Goal: Task Accomplishment & Management: Complete application form

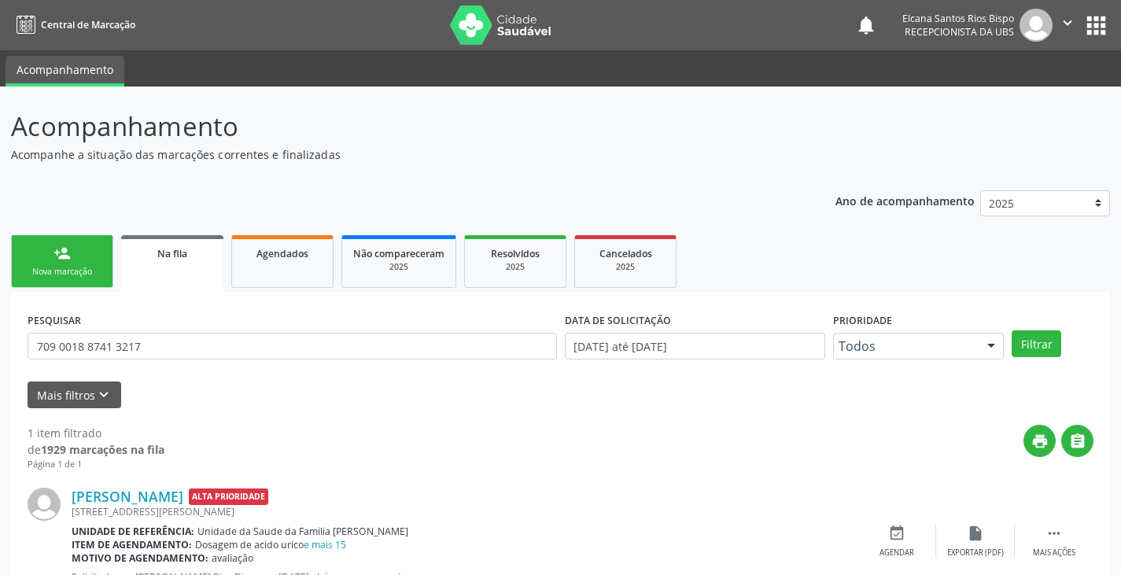
click at [45, 266] on div "Nova marcação" at bounding box center [62, 272] width 79 height 12
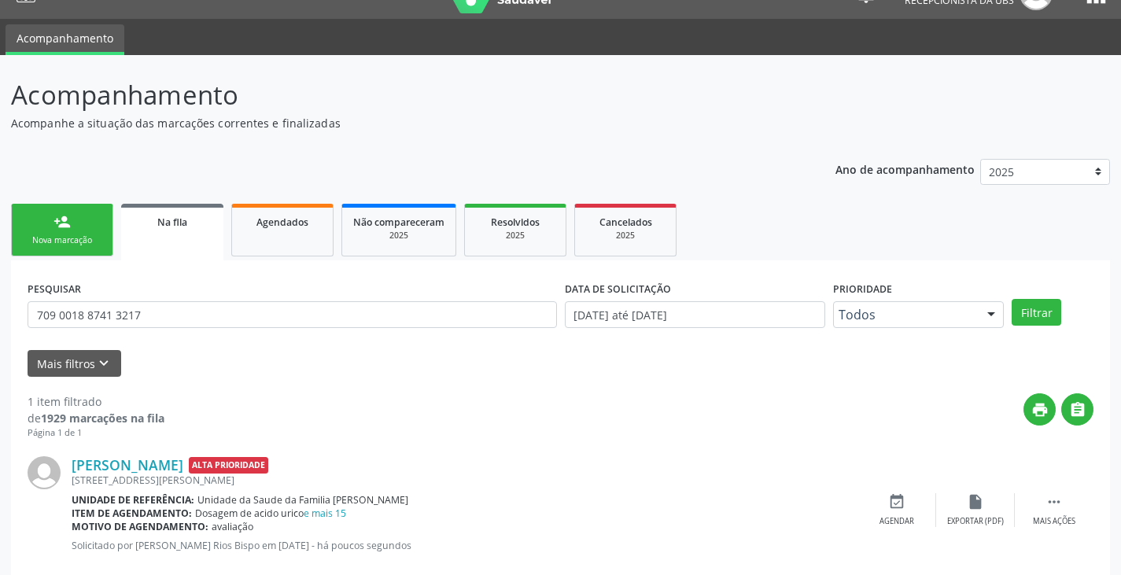
scroll to position [31, 0]
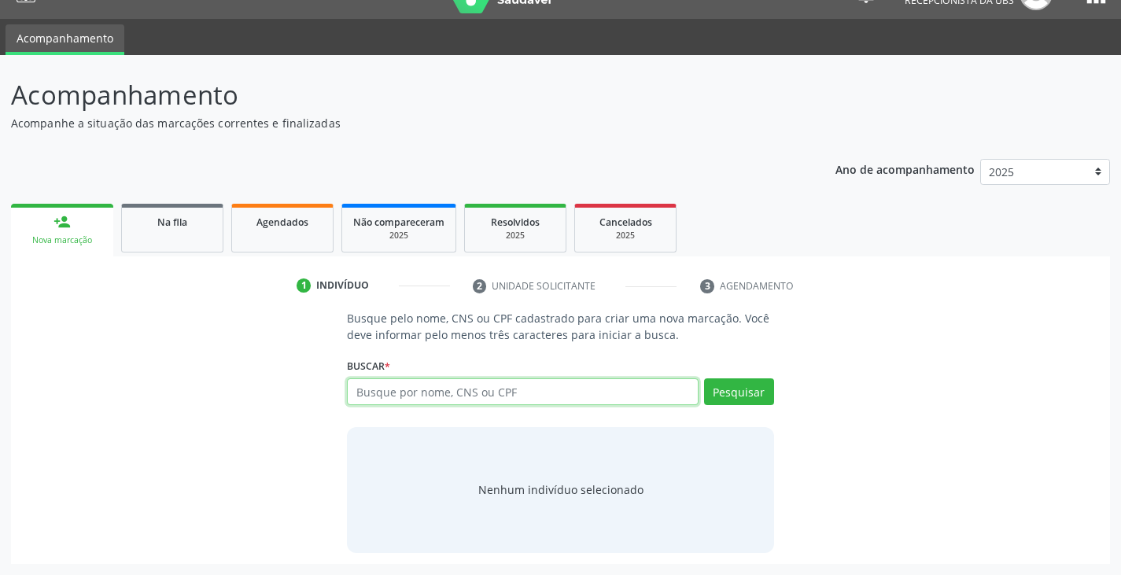
click at [510, 399] on input "text" at bounding box center [522, 391] width 351 height 27
type input "700005409075603"
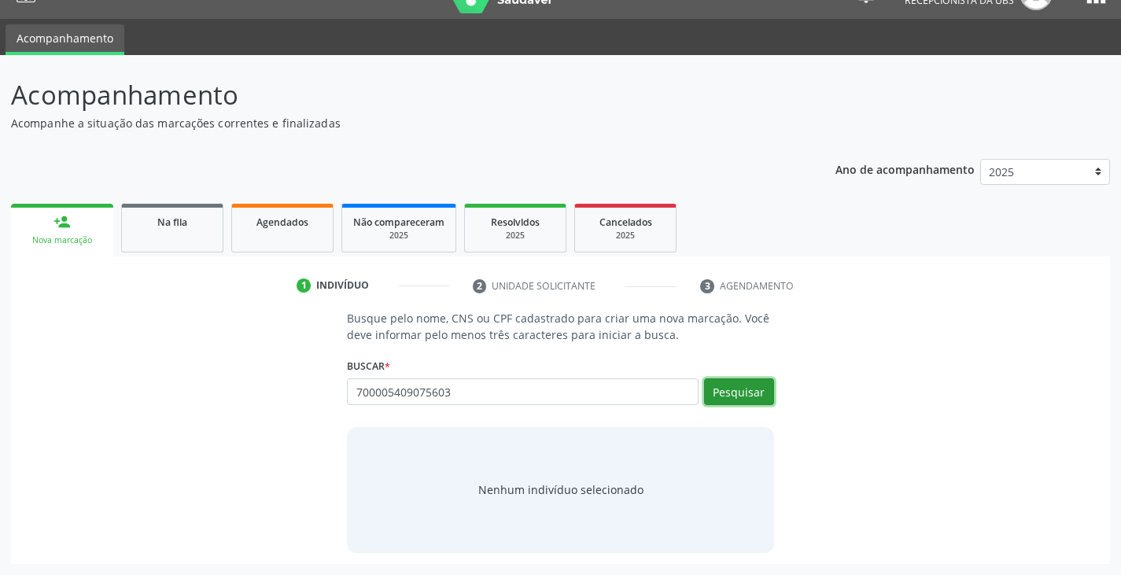
click at [724, 396] on button "Pesquisar" at bounding box center [739, 391] width 70 height 27
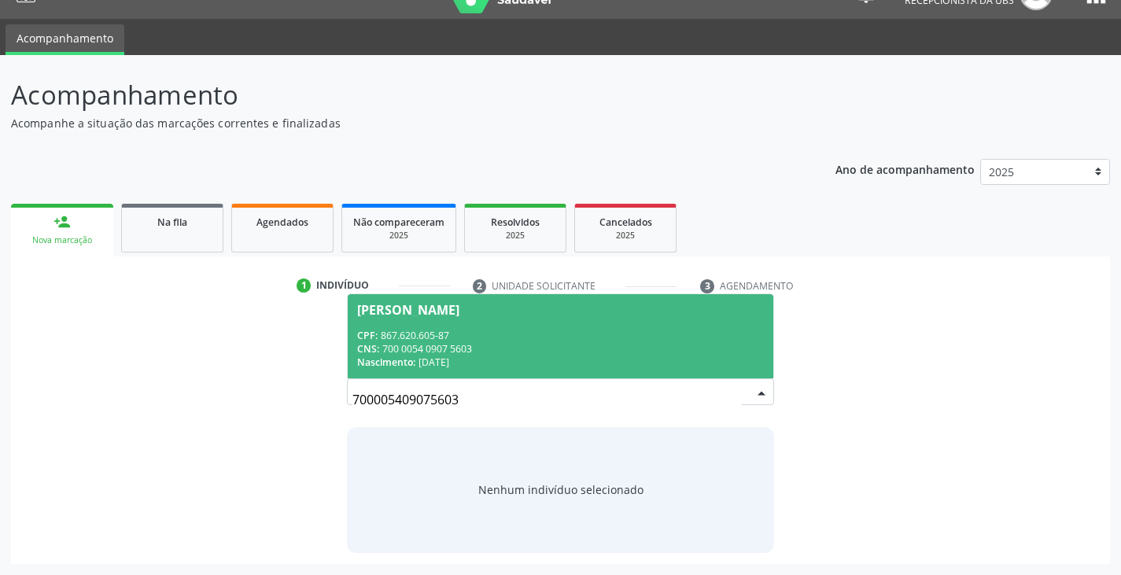
click at [453, 322] on span "[PERSON_NAME] CPF: 867.620.605-87 CNS: 700 0054 0907 5603 Nascimento: 2[DATE]" at bounding box center [560, 336] width 425 height 84
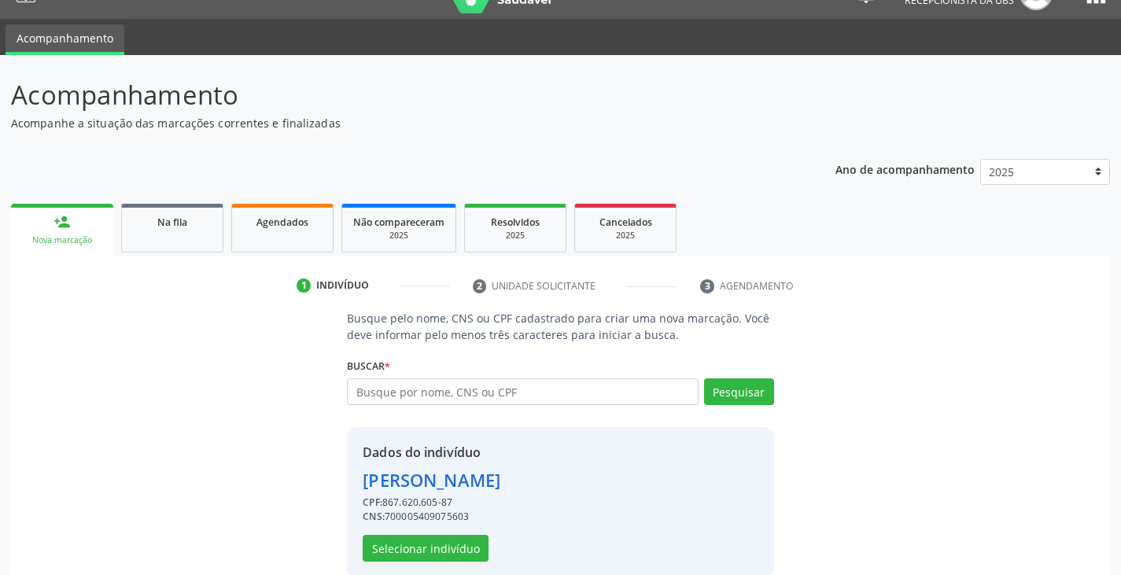
scroll to position [56, 0]
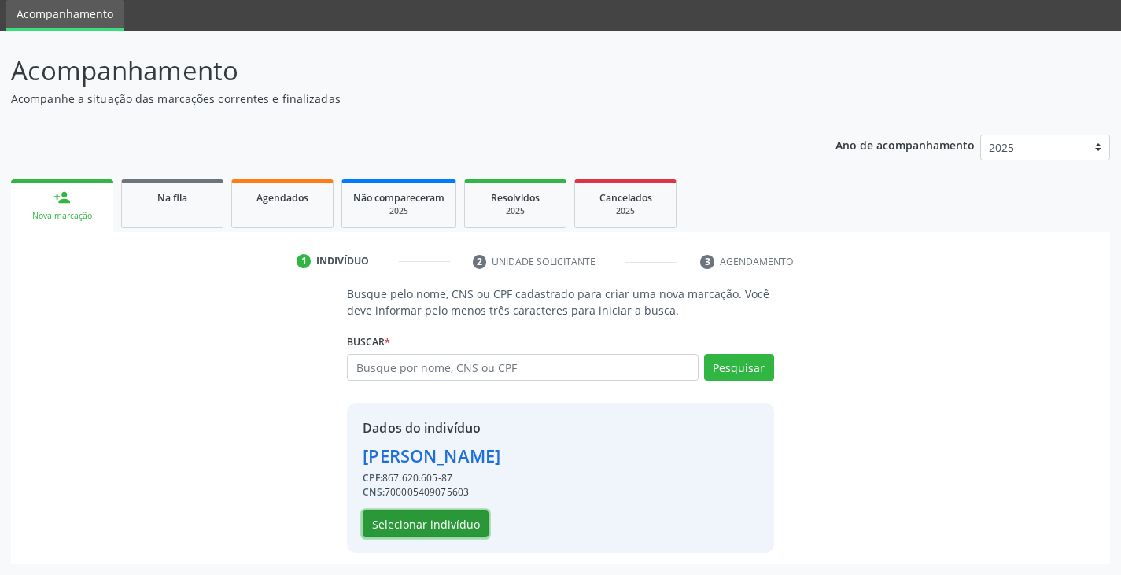
click at [462, 524] on button "Selecionar indivíduo" at bounding box center [426, 523] width 126 height 27
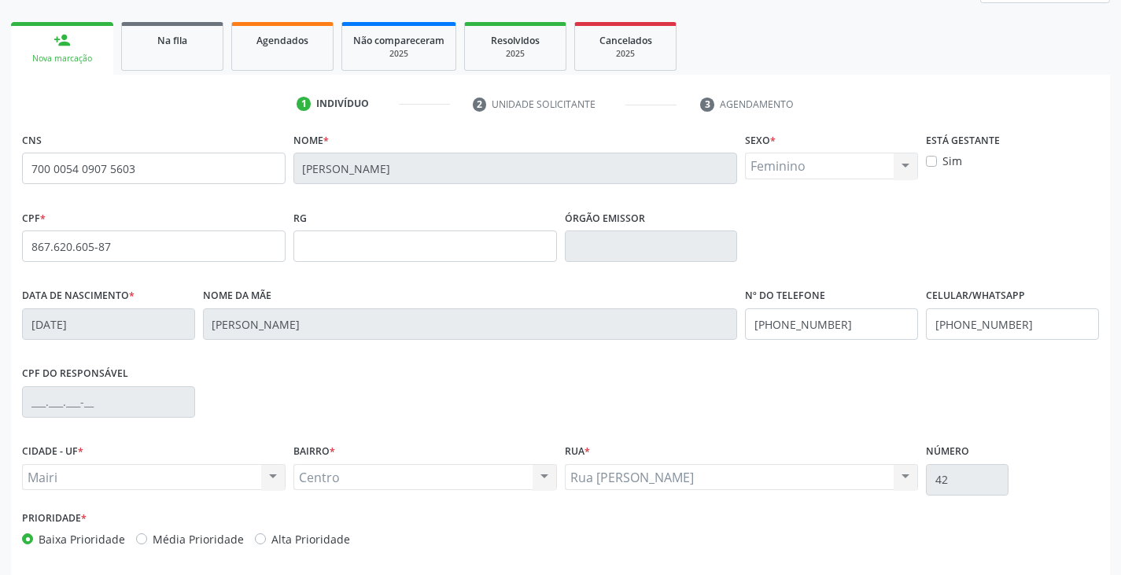
scroll to position [278, 0]
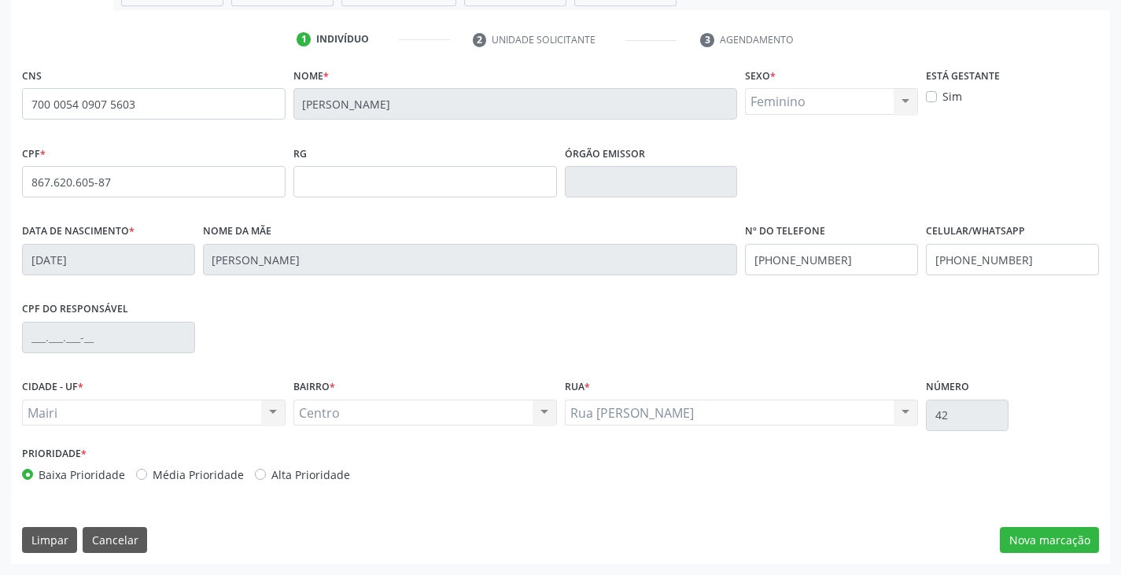
click at [276, 473] on label "Alta Prioridade" at bounding box center [310, 474] width 79 height 17
click at [266, 473] on input "Alta Prioridade" at bounding box center [260, 473] width 11 height 14
radio input "true"
click at [1049, 536] on button "Nova marcação" at bounding box center [1049, 540] width 99 height 27
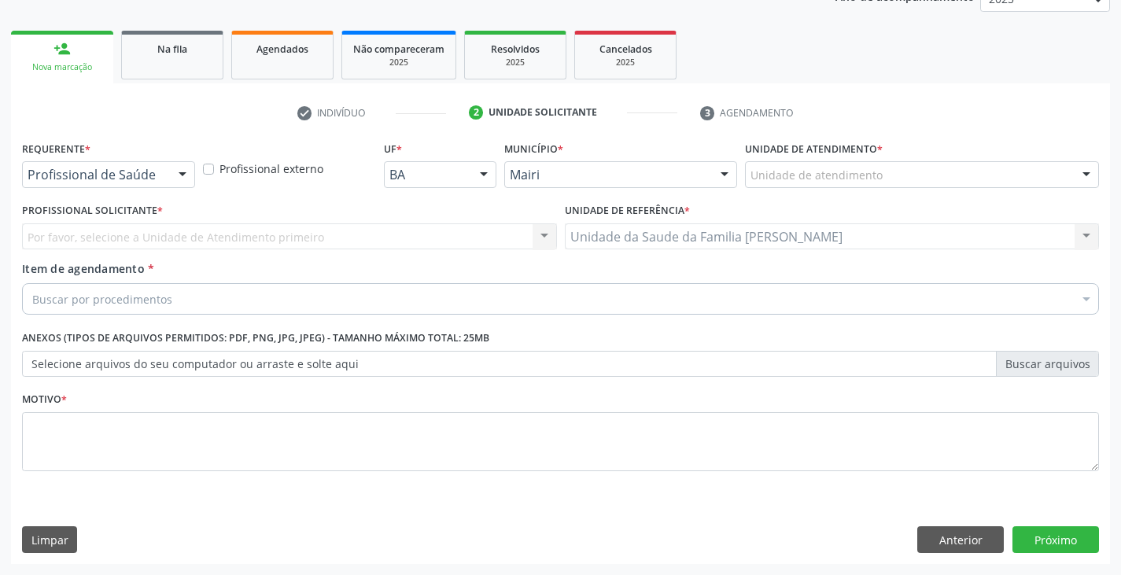
scroll to position [204, 0]
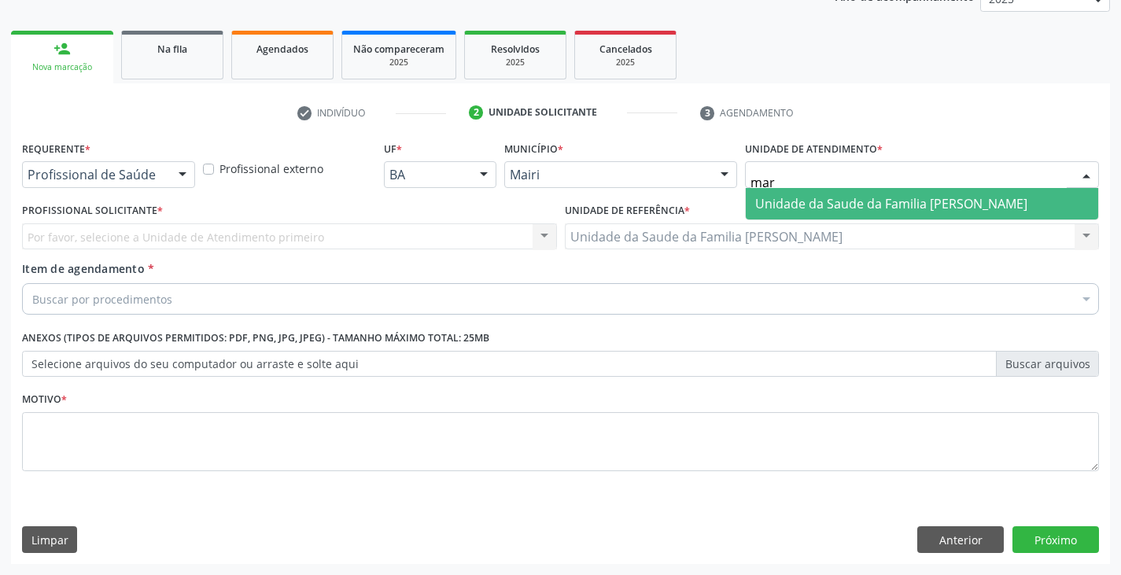
type input "mari"
click at [796, 208] on span "Unidade da Saude da Familia [PERSON_NAME]" at bounding box center [891, 203] width 272 height 17
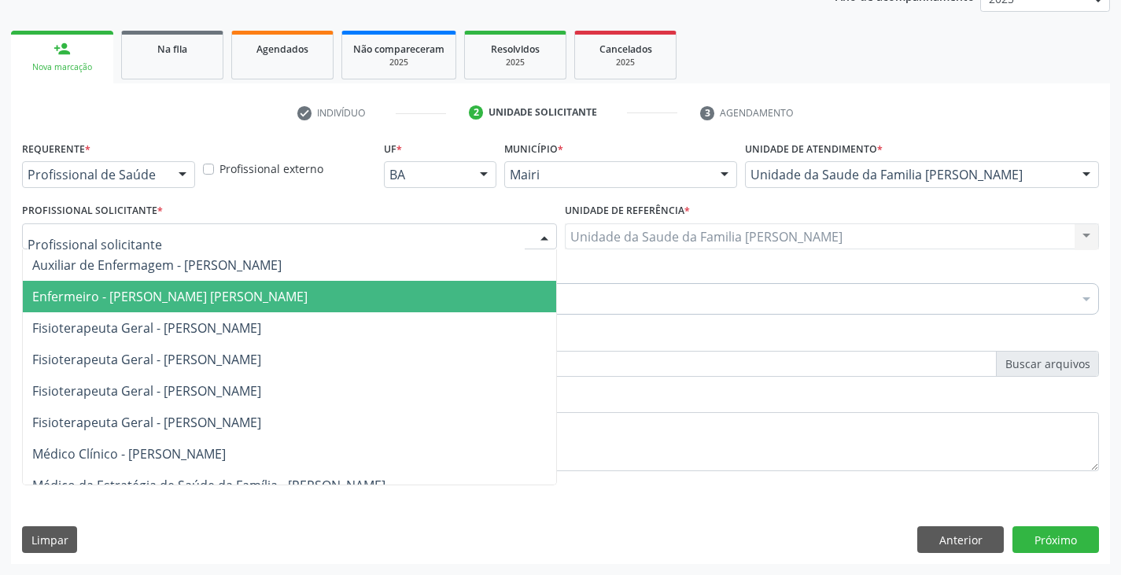
click at [120, 300] on span "Enfermeiro - [PERSON_NAME] [PERSON_NAME]" at bounding box center [169, 296] width 275 height 17
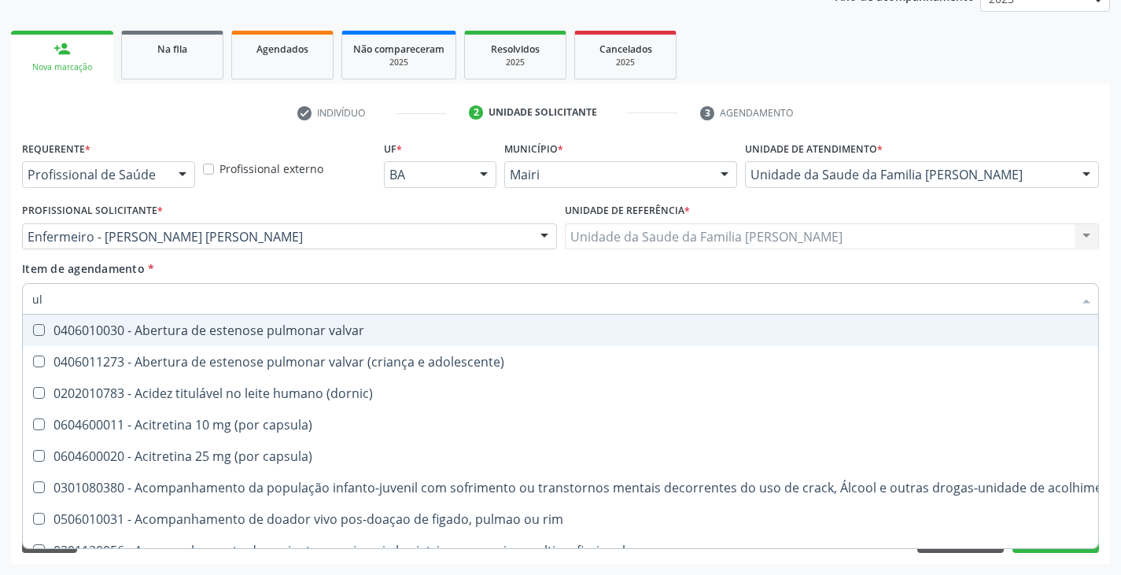
type input "u"
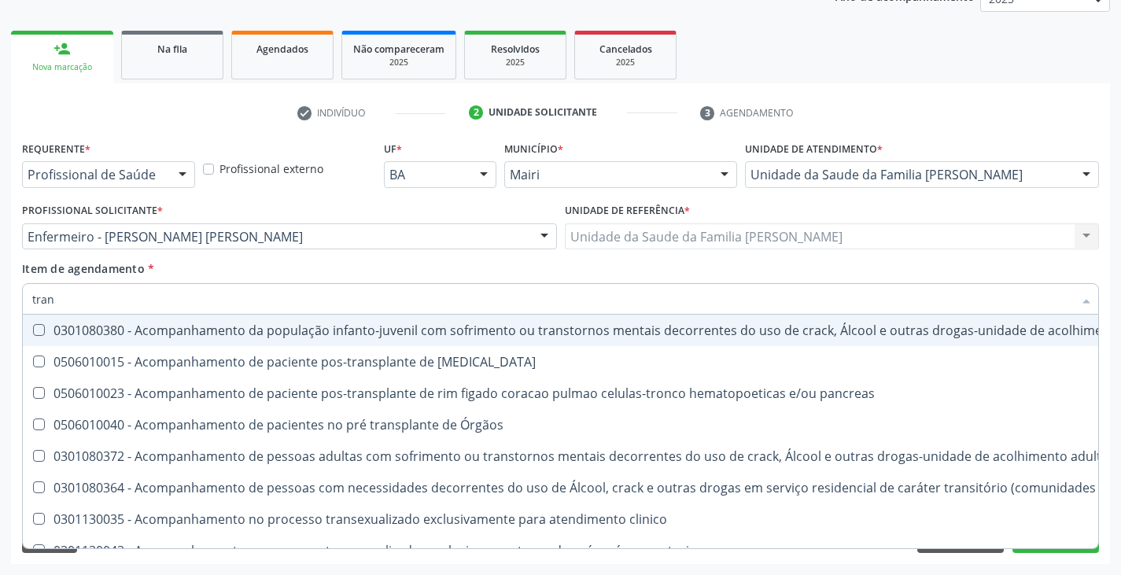
type input "TRANSVAGINAL"
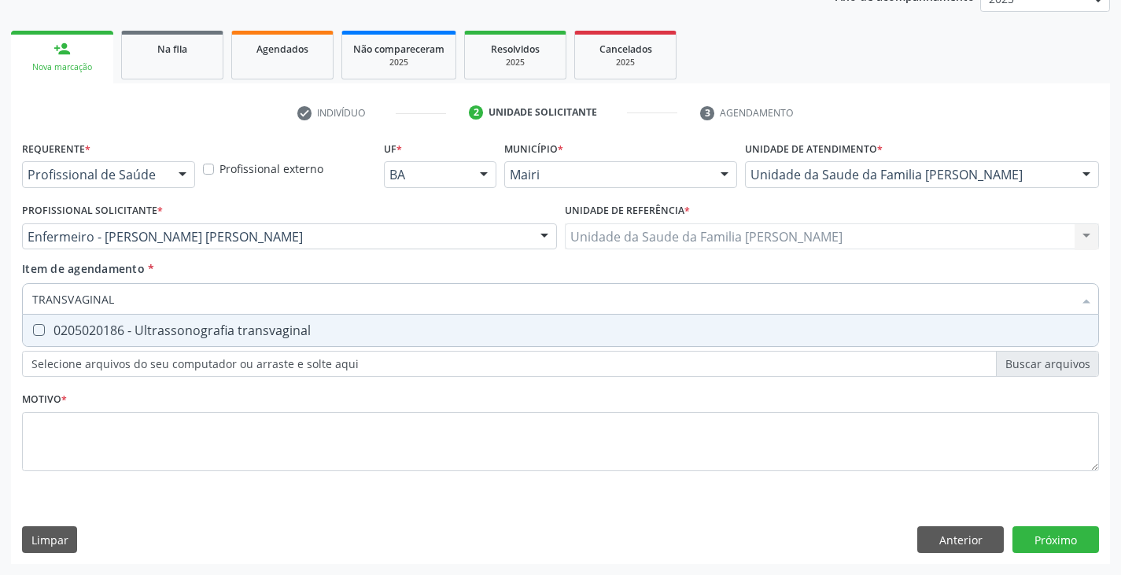
click at [134, 327] on div "0205020186 - Ultrassonografia transvaginal" at bounding box center [560, 330] width 1056 height 13
checkbox transvaginal "true"
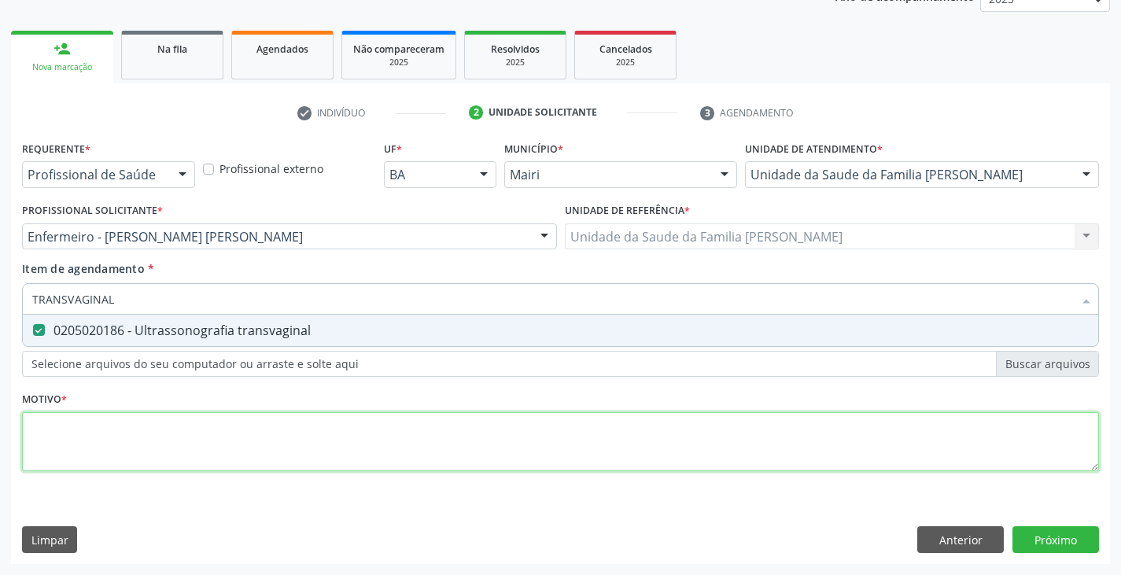
click at [124, 455] on div "Requerente * Profissional de Saúde Profissional de Saúde Paciente Nenhum result…" at bounding box center [560, 315] width 1077 height 356
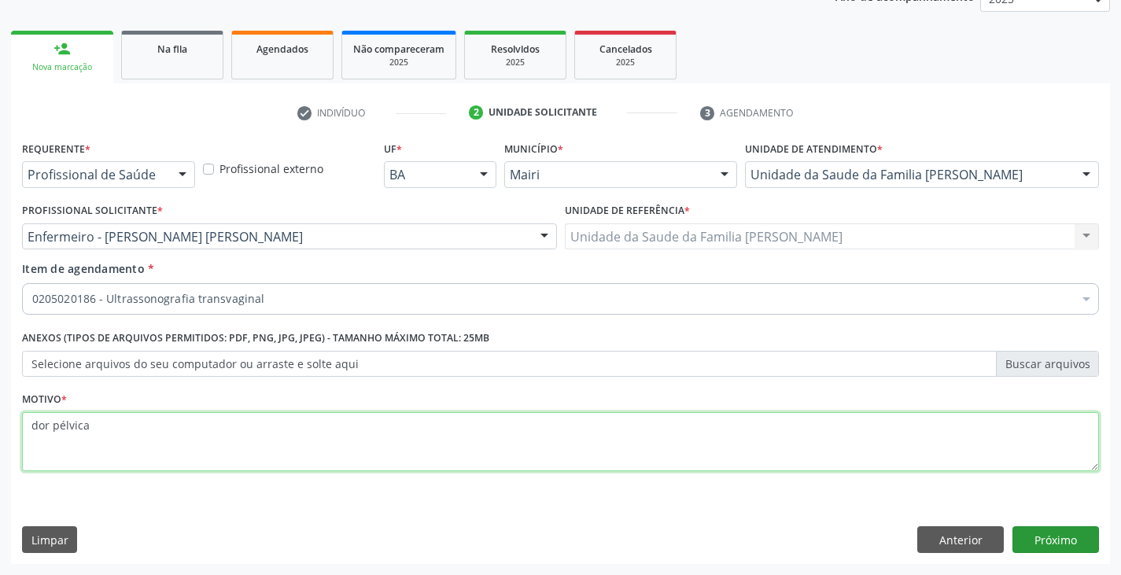
type textarea "dor pélvica"
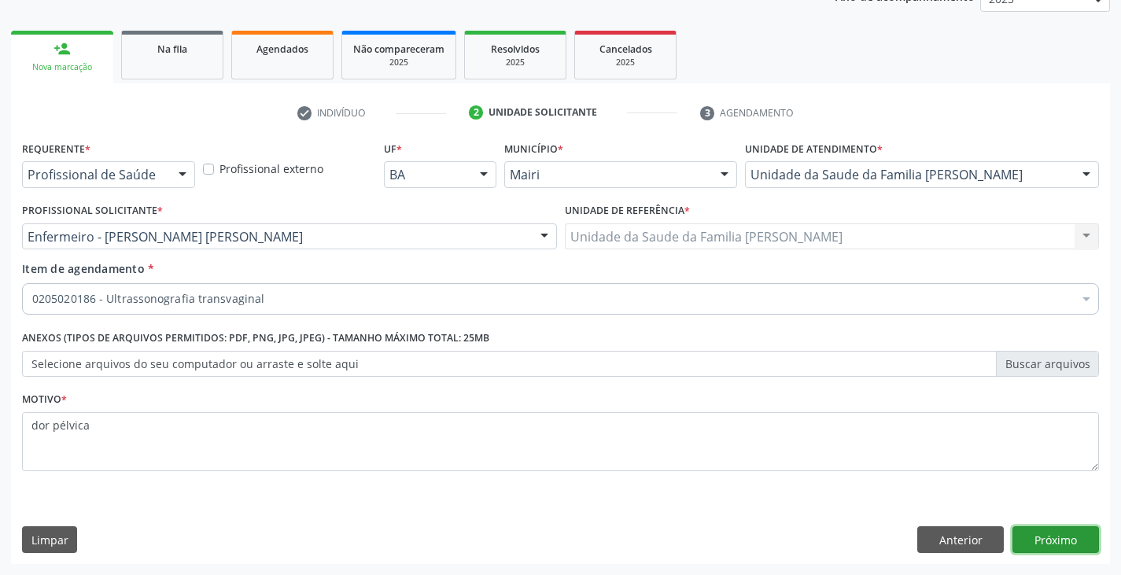
click at [1058, 535] on button "Próximo" at bounding box center [1055, 539] width 87 height 27
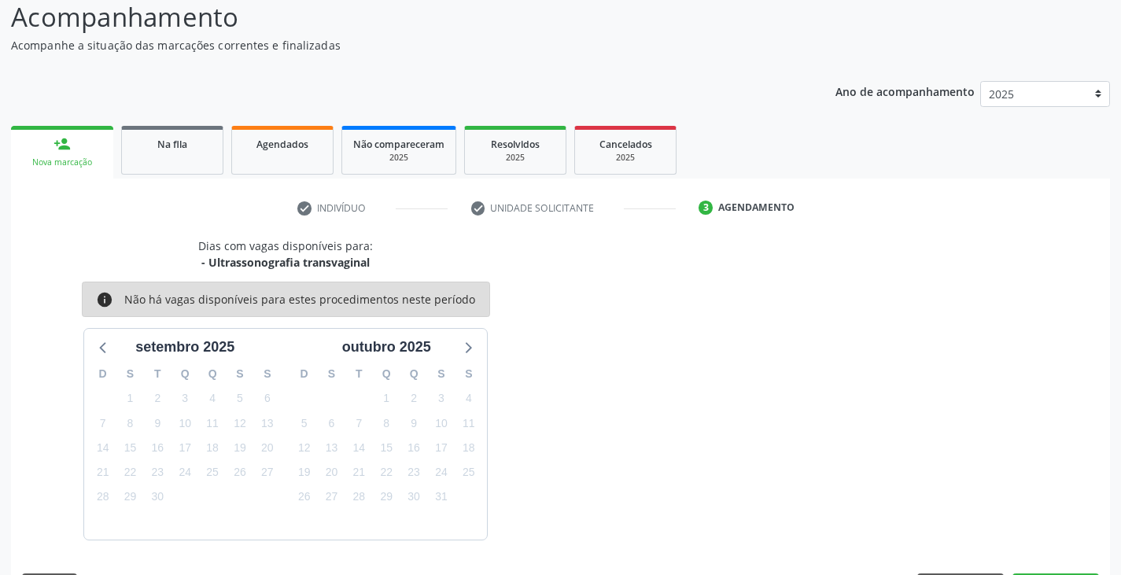
scroll to position [156, 0]
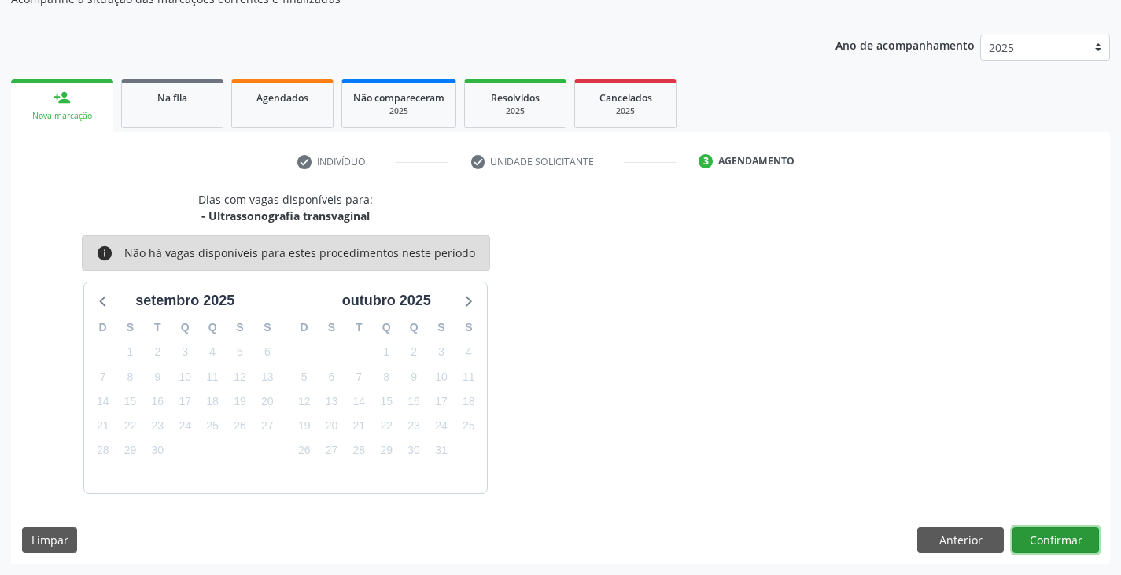
click at [1058, 535] on button "Confirmar" at bounding box center [1055, 540] width 87 height 27
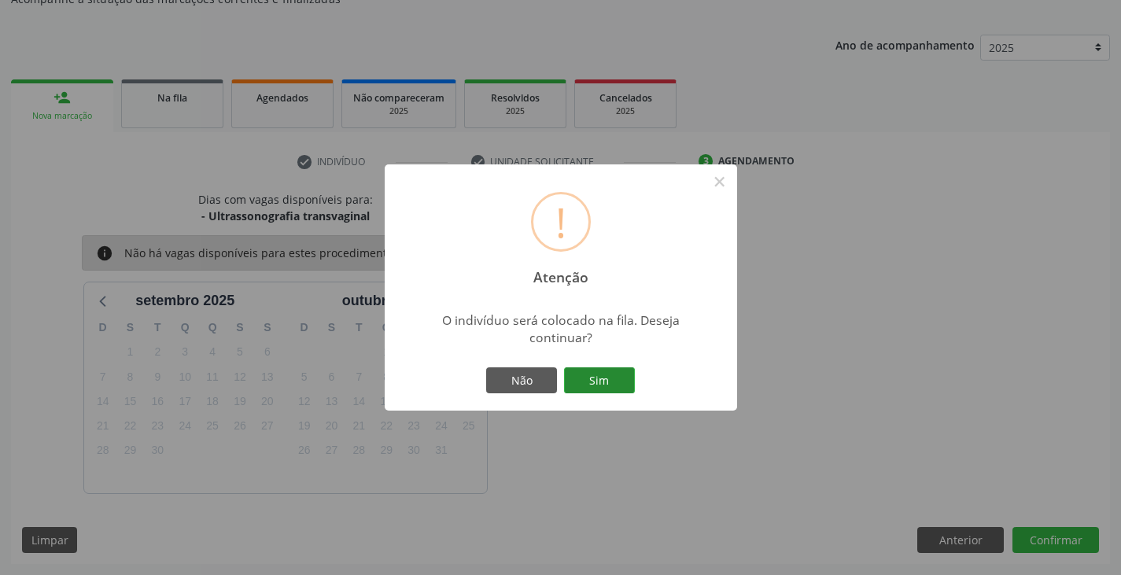
click at [590, 381] on button "Sim" at bounding box center [599, 380] width 71 height 27
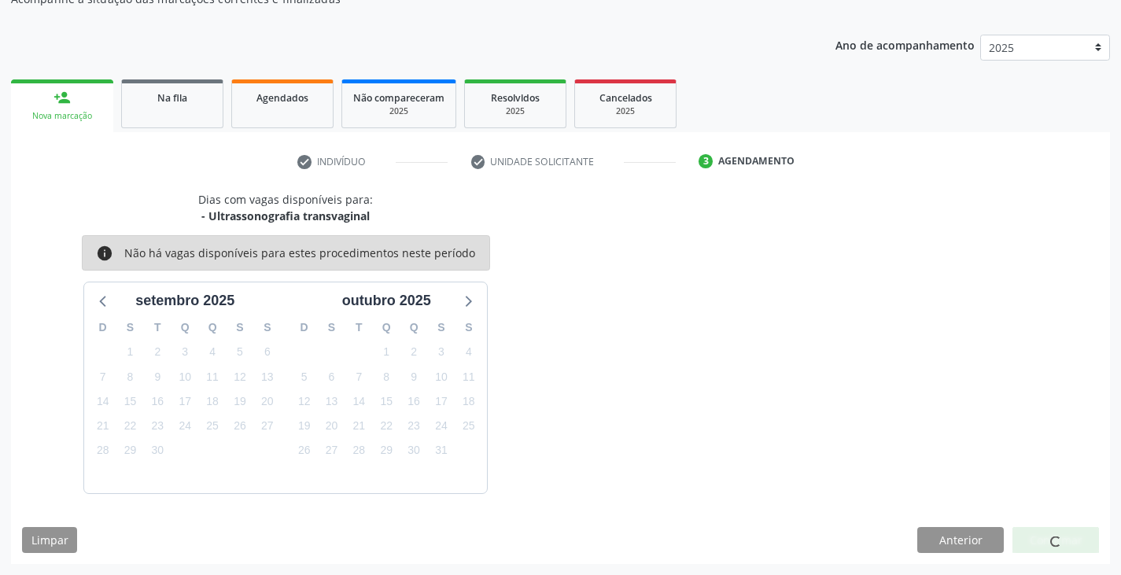
scroll to position [0, 0]
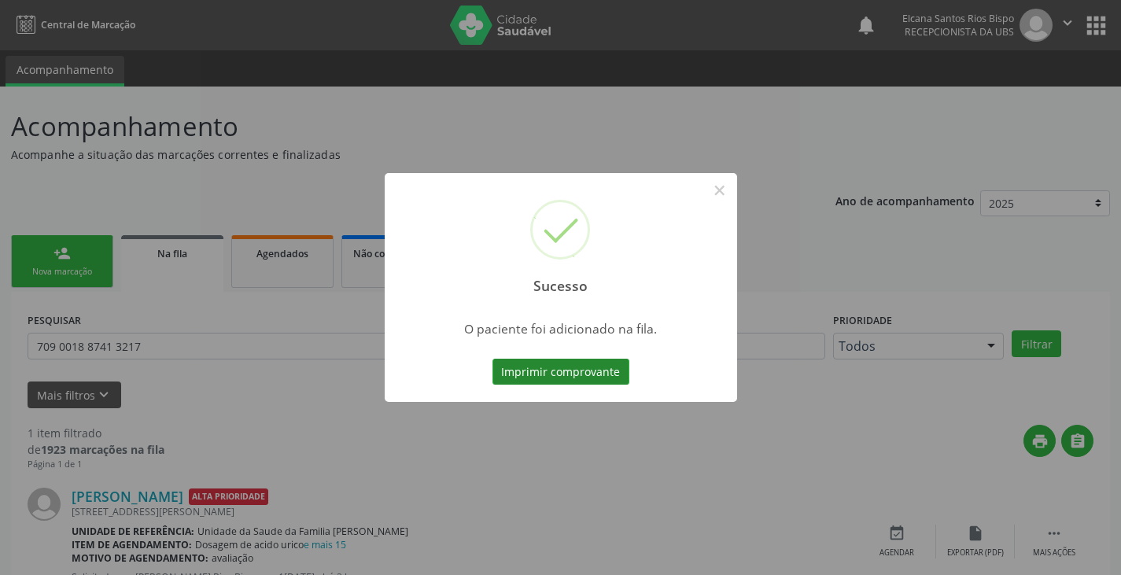
click at [589, 381] on button "Imprimir comprovante" at bounding box center [560, 372] width 137 height 27
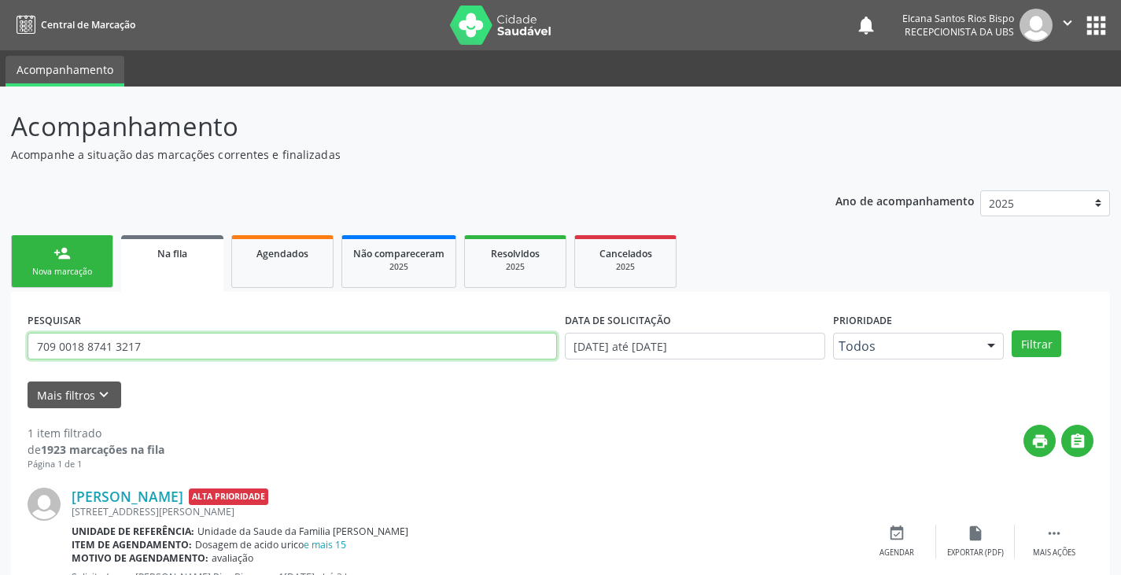
drag, startPoint x: 164, startPoint y: 337, endPoint x: 0, endPoint y: 356, distance: 164.7
click at [0, 356] on div "Acompanhamento Acompanhe a situação das marcações correntes e finalizadas Relat…" at bounding box center [560, 363] width 1121 height 552
paste input "0 0054 0907 5603"
type input "700 0054 0907 5603"
click at [1011, 330] on button "Filtrar" at bounding box center [1036, 343] width 50 height 27
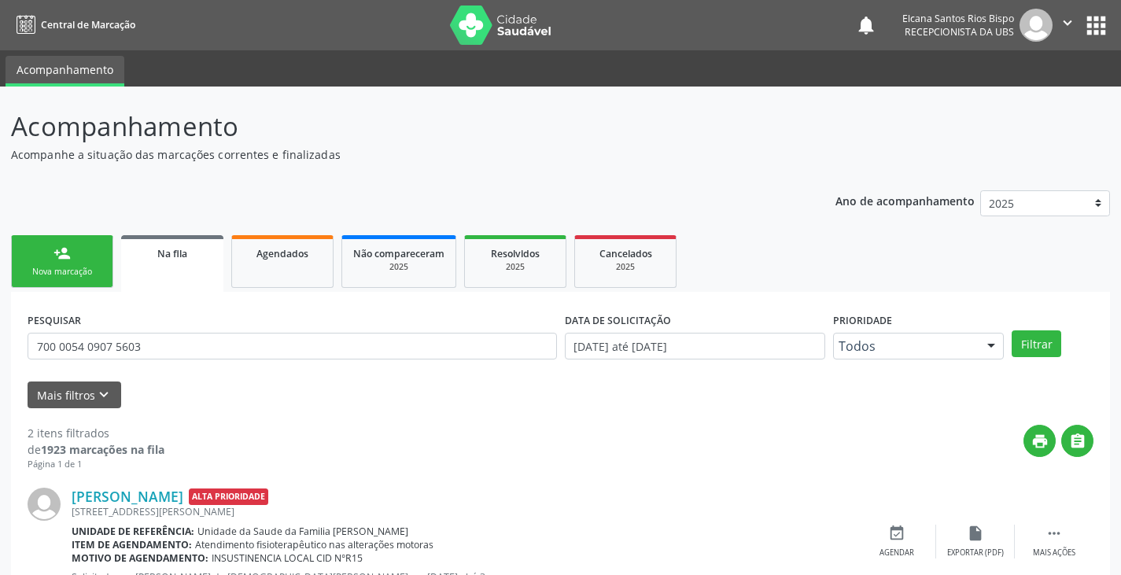
scroll to position [204, 0]
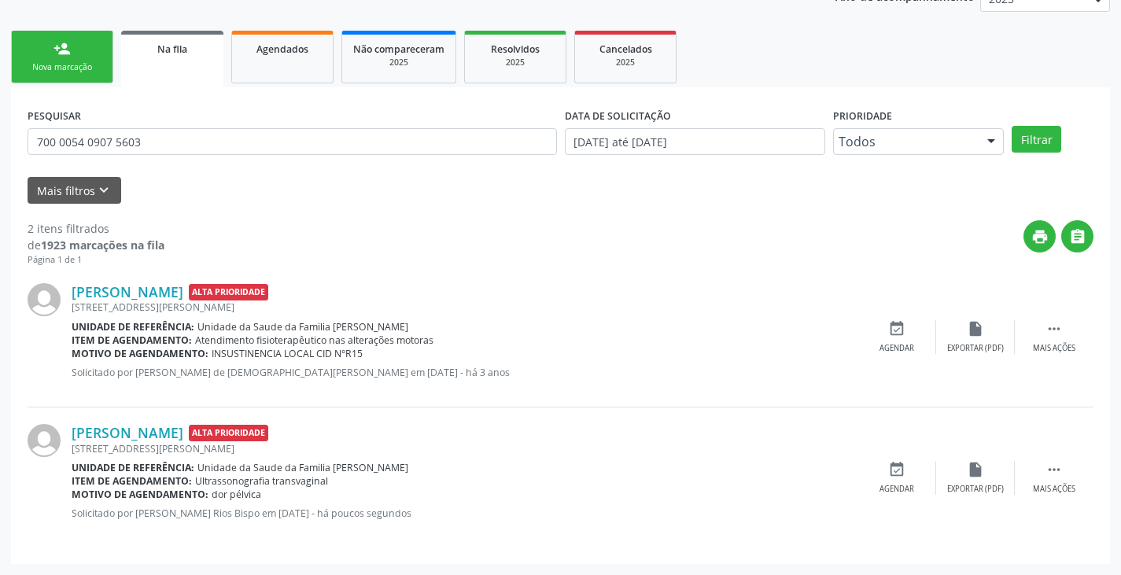
click at [75, 68] on div "Nova marcação" at bounding box center [62, 67] width 79 height 12
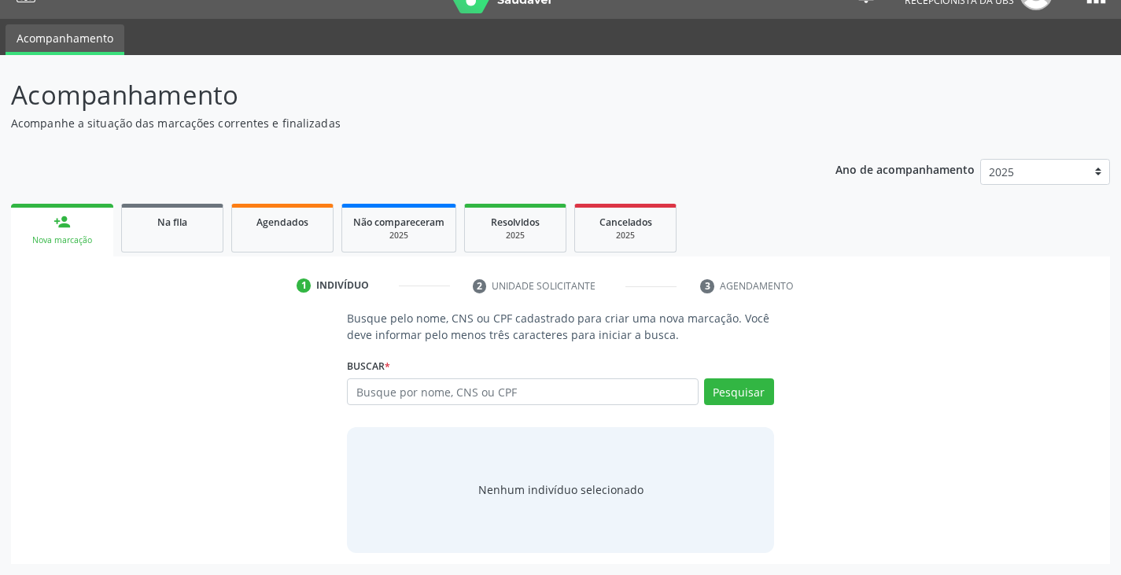
scroll to position [31, 0]
click at [470, 392] on input "text" at bounding box center [522, 391] width 351 height 27
type input "03072331545"
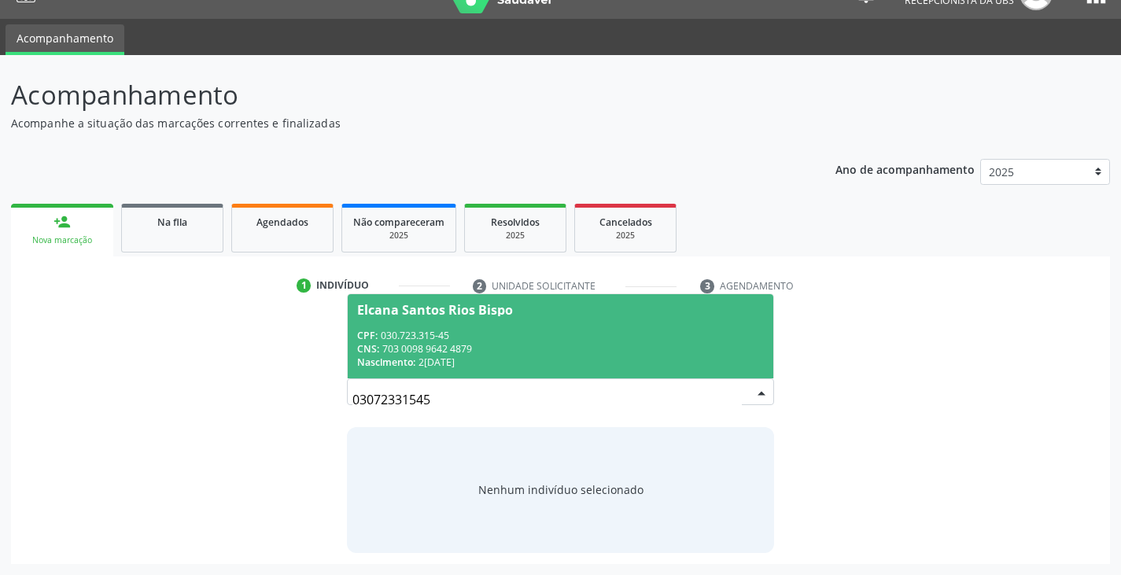
click at [459, 339] on div "CPF: 030.723.315-45" at bounding box center [560, 335] width 406 height 13
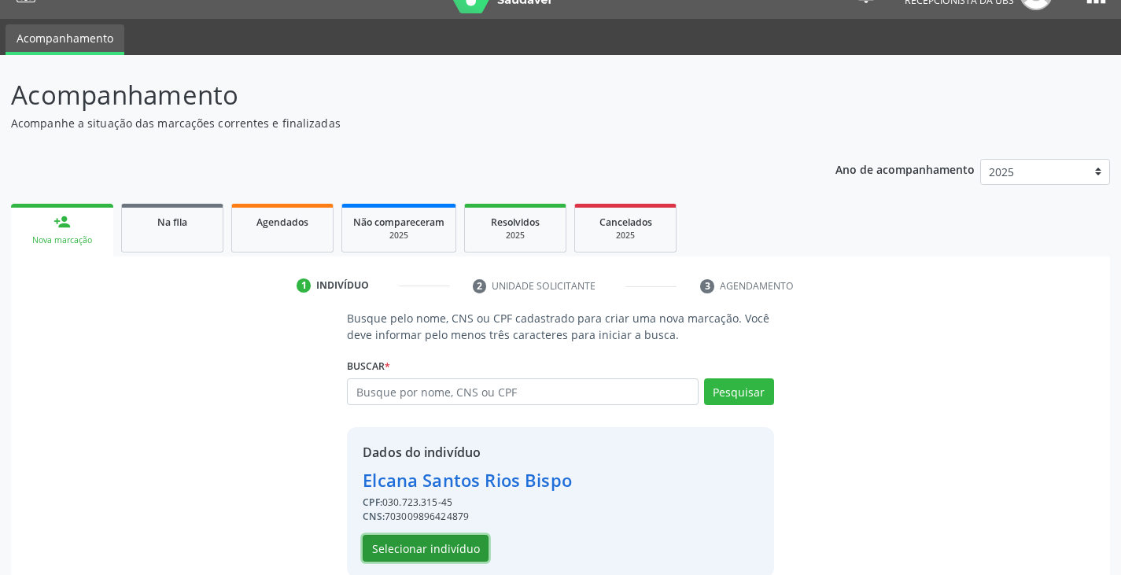
click at [474, 543] on button "Selecionar indivíduo" at bounding box center [426, 548] width 126 height 27
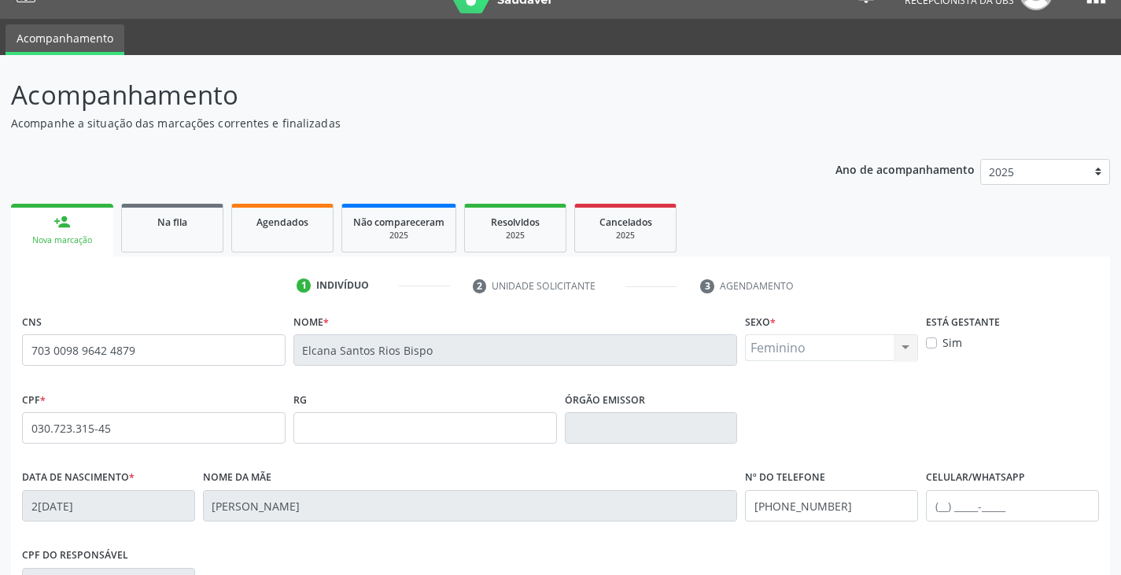
scroll to position [278, 0]
